Goal: Transaction & Acquisition: Book appointment/travel/reservation

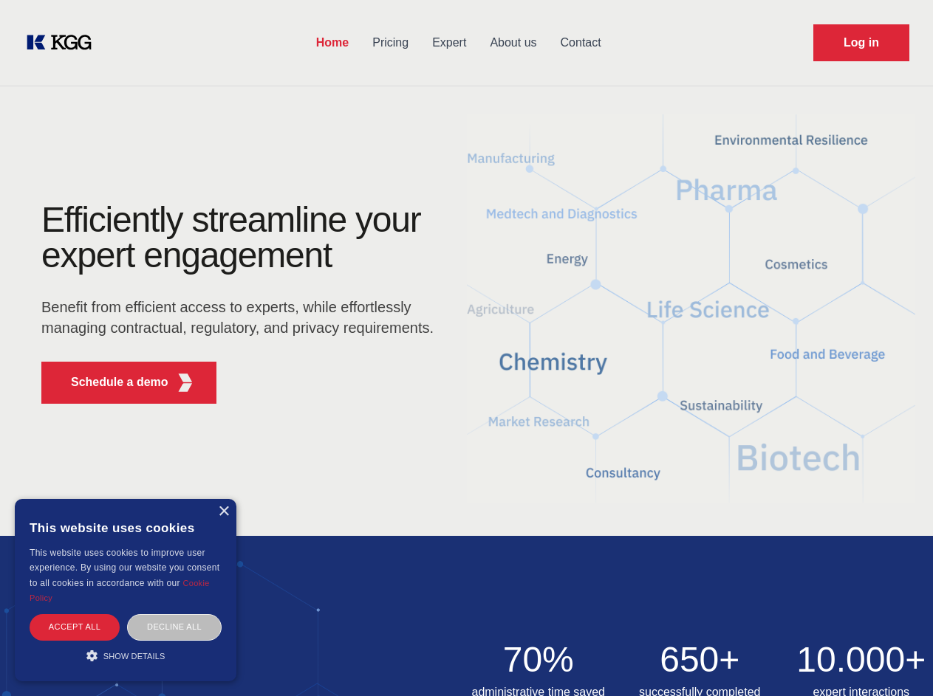
click at [466, 348] on div "Efficiently streamline your expert engagement Benefit from efficient access to …" at bounding box center [242, 308] width 449 height 213
click at [111, 383] on p "Schedule a demo" at bounding box center [119, 383] width 97 height 18
click at [223, 512] on div "× This website uses cookies This website uses cookies to improve user experienc…" at bounding box center [126, 590] width 222 height 182
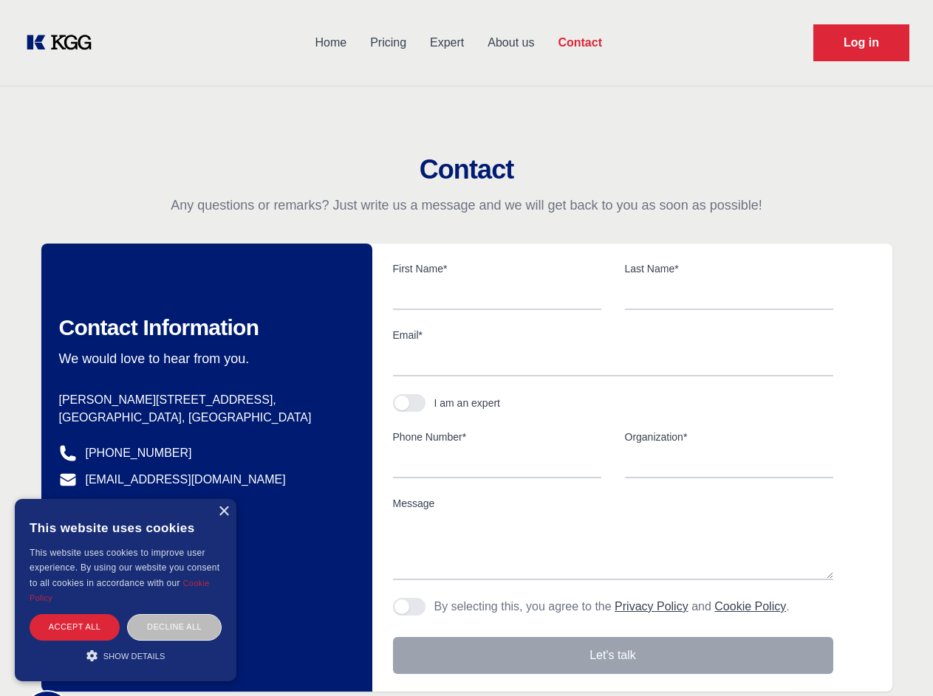
click at [75, 627] on div "Accept all" at bounding box center [75, 627] width 90 height 26
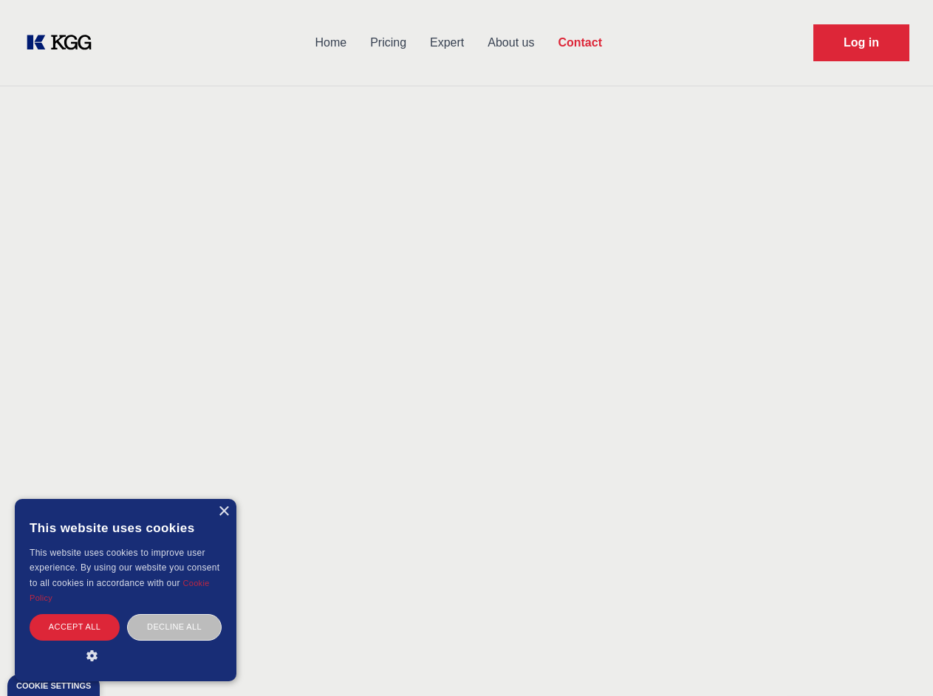
click at [174, 627] on div "Decline all" at bounding box center [174, 627] width 95 height 26
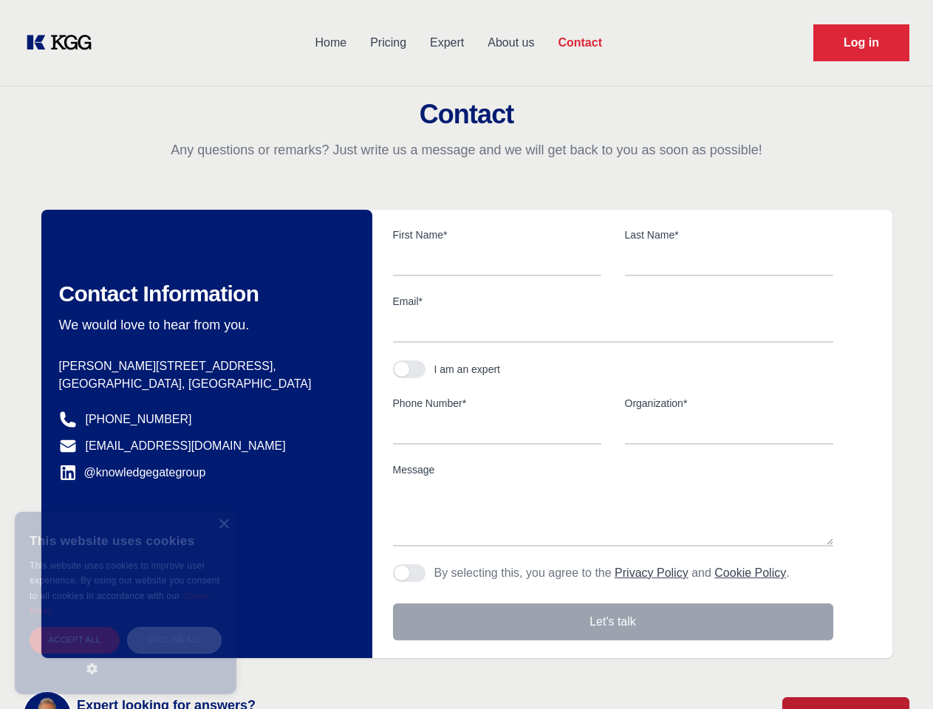
click at [126, 656] on main "Contact Any questions or remarks? Just write us a message and we will get back …" at bounding box center [466, 384] width 933 height 769
